Goal: Find specific fact: Find specific fact

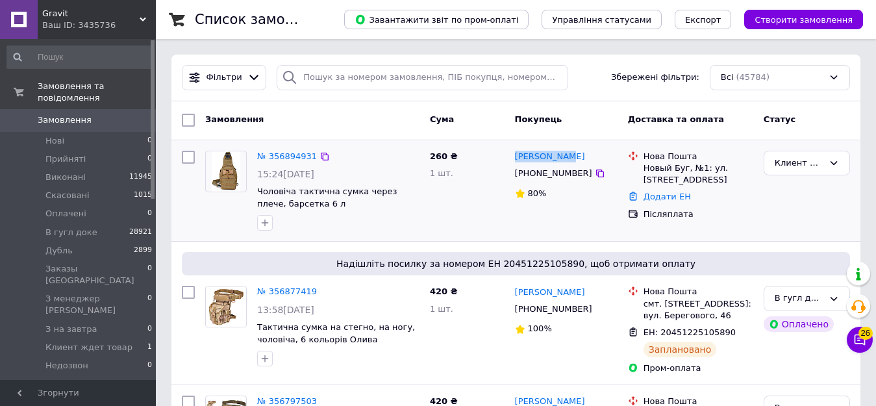
drag, startPoint x: 510, startPoint y: 151, endPoint x: 584, endPoint y: 160, distance: 73.9
click at [584, 160] on div "[PERSON_NAME] [PHONE_NUMBER] 80%" at bounding box center [566, 190] width 113 height 91
copy link "[PERSON_NAME]"
drag, startPoint x: 521, startPoint y: 173, endPoint x: 579, endPoint y: 174, distance: 57.8
click at [579, 174] on div "[PHONE_NUMBER]" at bounding box center [566, 173] width 105 height 14
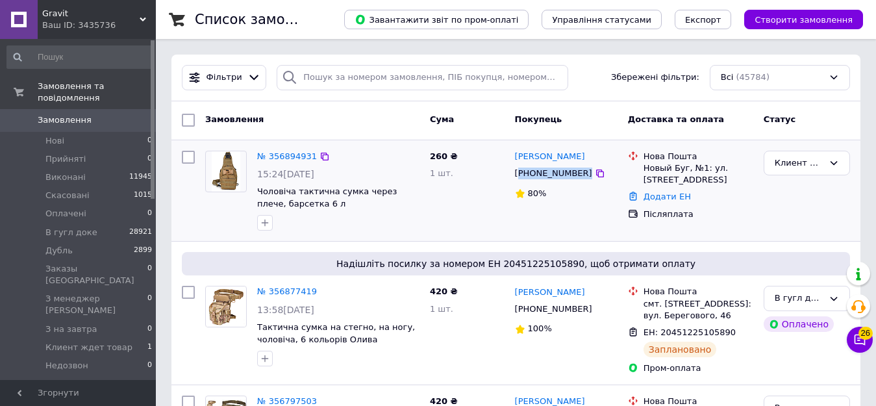
copy div "380661648543"
drag, startPoint x: 642, startPoint y: 167, endPoint x: 732, endPoint y: 182, distance: 91.5
click at [732, 182] on div "[GEOGRAPHIC_DATA], №1: ул. [STREET_ADDRESS]" at bounding box center [698, 169] width 115 height 36
copy div "Новый Буг, №1: ул. [STREET_ADDRESS]"
drag, startPoint x: 760, startPoint y: 210, endPoint x: 782, endPoint y: 170, distance: 45.0
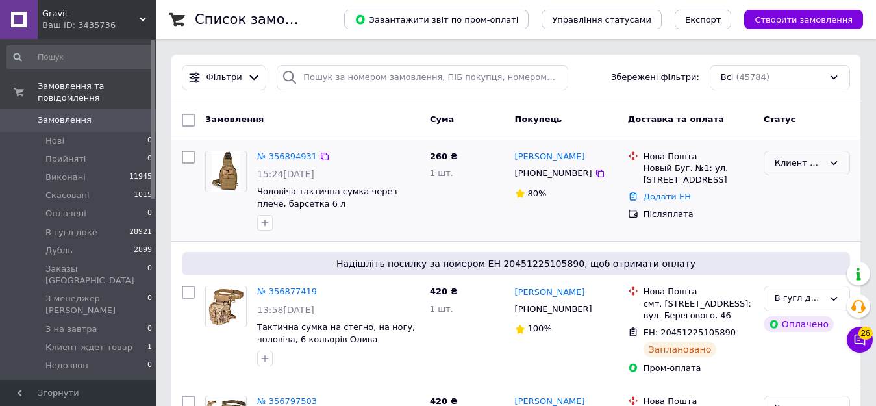
click at [760, 208] on div "Клиент ждет товар" at bounding box center [806, 190] width 97 height 91
click at [788, 162] on div "Клиент ждет товар" at bounding box center [799, 163] width 49 height 14
click at [793, 217] on li "В гугл доке" at bounding box center [806, 220] width 85 height 24
